Goal: Transaction & Acquisition: Subscribe to service/newsletter

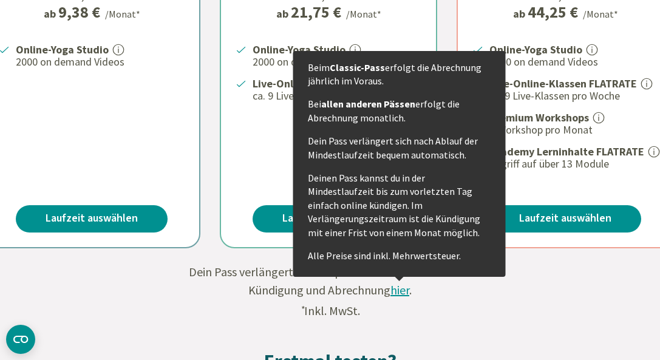
scroll to position [483, 0]
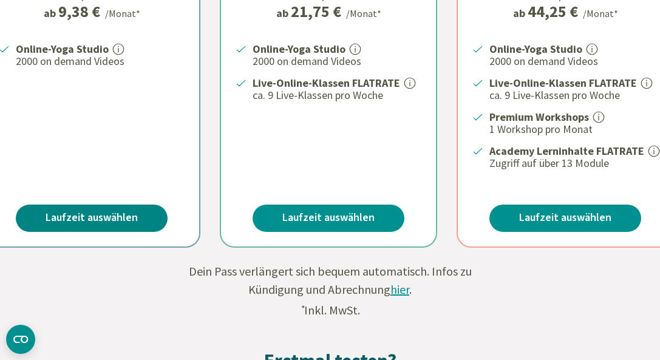
click at [128, 223] on link "Laufzeit auswählen" at bounding box center [92, 218] width 152 height 27
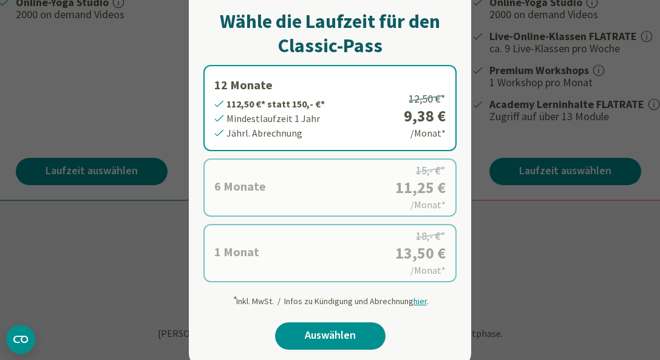
scroll to position [537, 0]
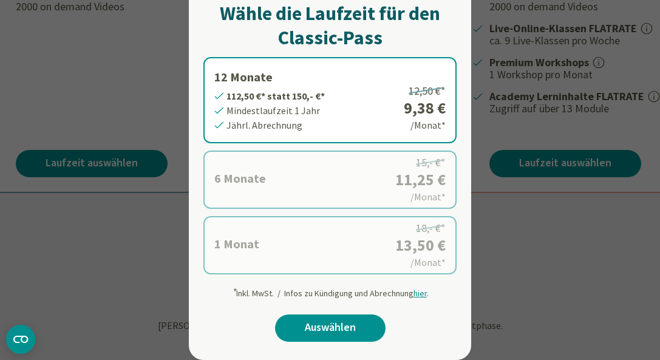
click at [334, 200] on label "6 Monate 67,50 €* statt 90,- €* Mindestlaufzeit 6 Monate Halbjährl. Abrechnung …" at bounding box center [329, 180] width 253 height 58
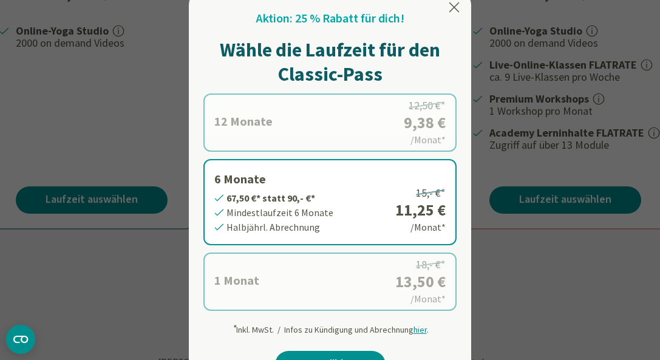
scroll to position [500, 0]
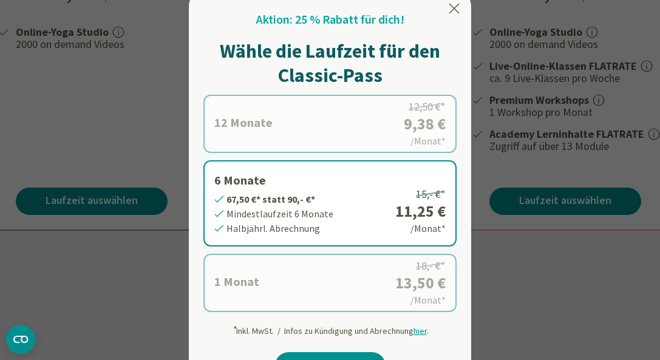
click at [293, 107] on label "12 Monate 112,50 €* statt 150,- €* Mindestlaufzeit 1 Jahr Jährl. Abrechnung 12,…" at bounding box center [329, 124] width 253 height 58
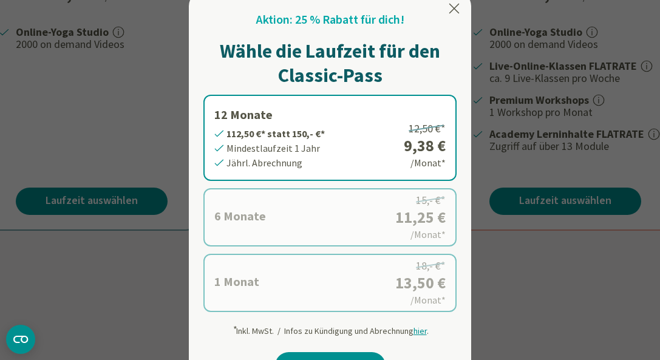
click at [456, 4] on icon at bounding box center [454, 8] width 15 height 15
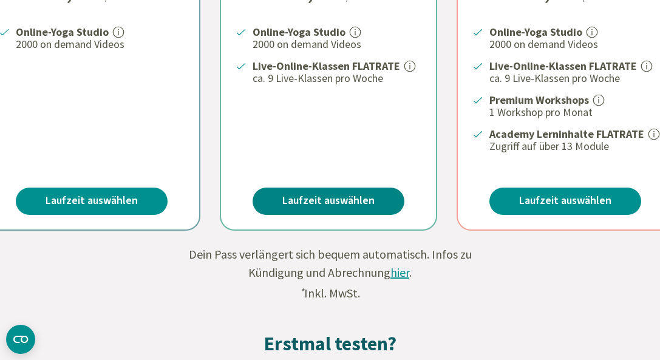
click at [299, 201] on link "Laufzeit auswählen" at bounding box center [329, 201] width 152 height 27
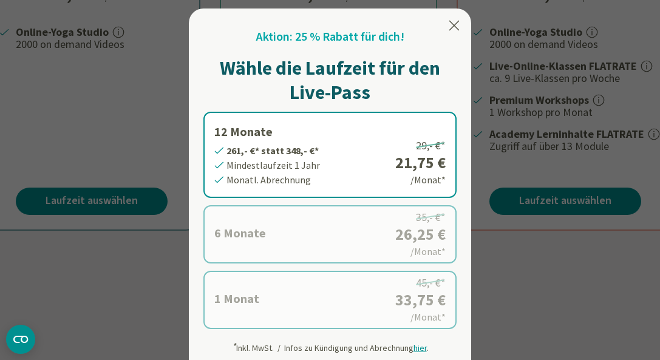
click at [455, 27] on icon at bounding box center [454, 26] width 10 height 10
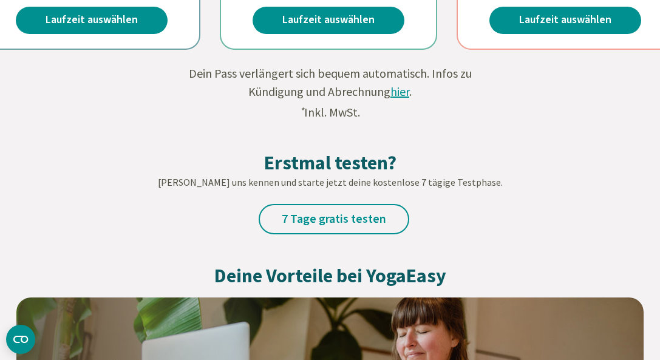
scroll to position [696, 0]
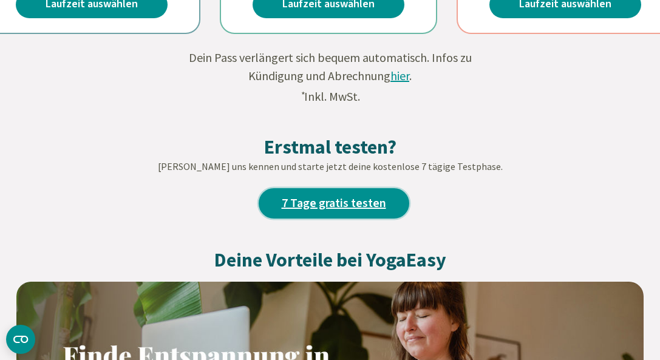
click at [331, 202] on link "7 Tage gratis testen" at bounding box center [334, 203] width 151 height 30
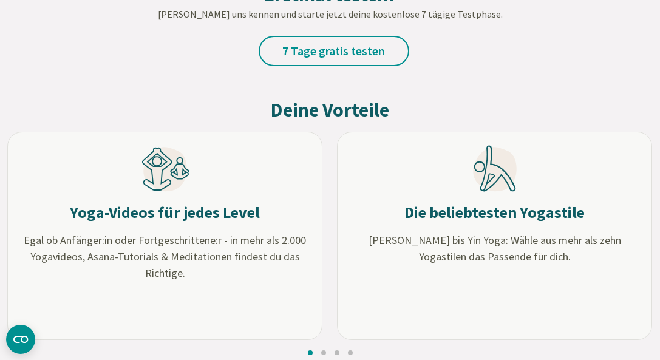
scroll to position [1105, 0]
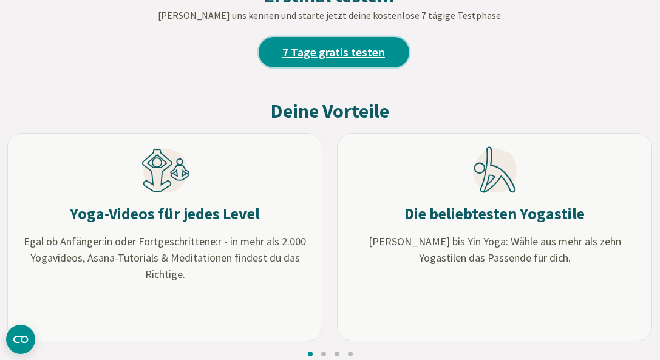
click at [330, 49] on link "7 Tage gratis testen" at bounding box center [334, 52] width 151 height 30
